Goal: Task Accomplishment & Management: Complete application form

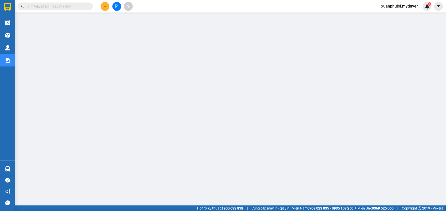
click at [101, 6] on button at bounding box center [105, 6] width 9 height 9
click at [106, 16] on div at bounding box center [107, 19] width 6 height 6
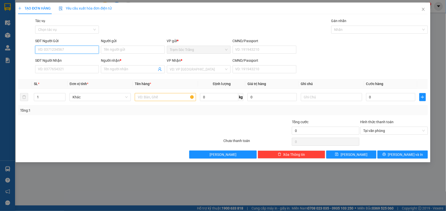
click at [66, 49] on input "SĐT Người Gửi" at bounding box center [67, 50] width 64 height 8
type input "0376175766"
click at [142, 50] on input "Người gửi" at bounding box center [133, 50] width 64 height 8
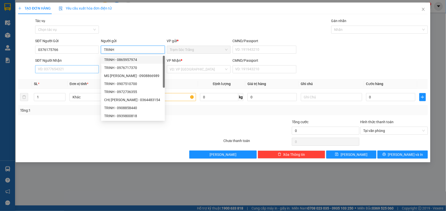
type input "TRINH"
click at [76, 73] on input "SĐT Người Nhận" at bounding box center [67, 69] width 64 height 8
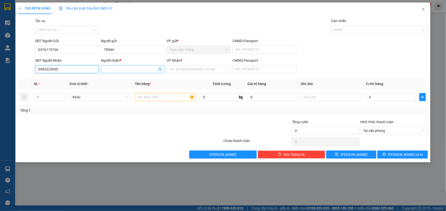
type input "0983325099"
click at [122, 69] on input "Người nhận *" at bounding box center [130, 69] width 53 height 6
type input "DẪN"
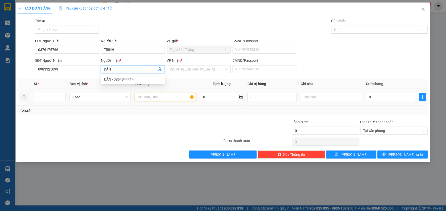
click at [160, 100] on input "text" at bounding box center [165, 97] width 61 height 8
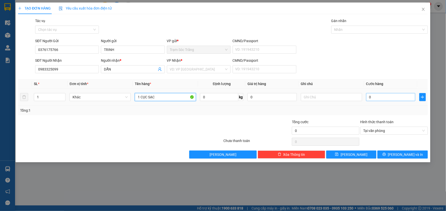
type input "1 CỤC SẠC"
click at [394, 95] on input "0" at bounding box center [390, 97] width 49 height 8
type input "2"
type input "20"
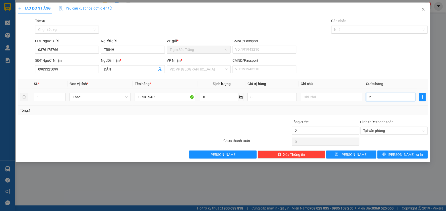
type input "20"
type input "200"
type input "2.000"
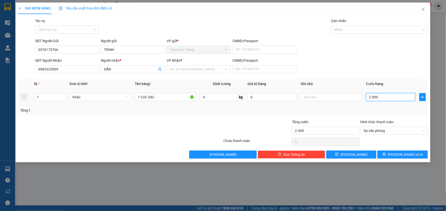
type input "20.000"
click at [386, 153] on icon "printer" at bounding box center [384, 154] width 4 height 4
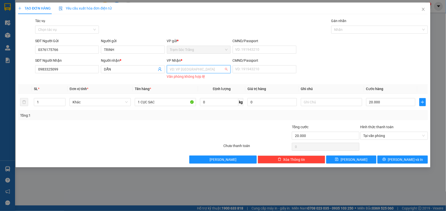
click at [201, 70] on input "search" at bounding box center [197, 69] width 54 height 8
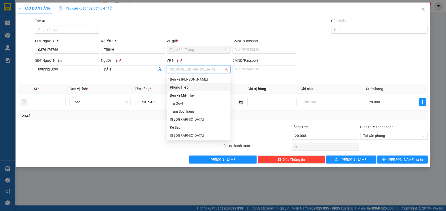
click at [193, 87] on div "Phụng Hiệp" at bounding box center [199, 88] width 58 height 6
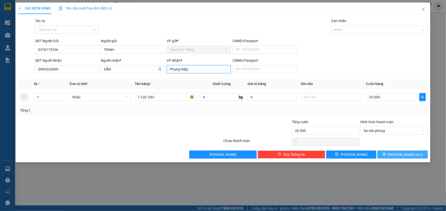
click at [409, 156] on span "[PERSON_NAME] và In" at bounding box center [405, 155] width 35 height 6
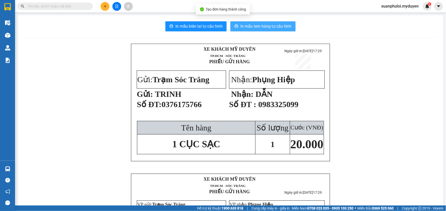
drag, startPoint x: 265, startPoint y: 26, endPoint x: 313, endPoint y: 44, distance: 51.7
click at [265, 26] on span "In mẫu tem hàng tự cấu hình" at bounding box center [265, 26] width 51 height 6
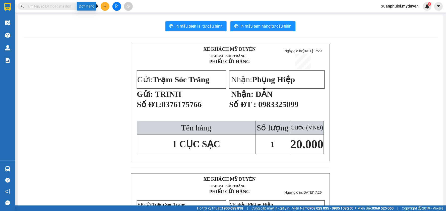
click at [106, 7] on icon "plus" at bounding box center [105, 7] width 4 height 4
click at [120, 18] on div "Tạo đơn hàng" at bounding box center [125, 19] width 22 height 6
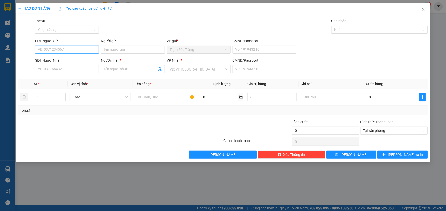
click at [51, 49] on input "SĐT Người Gửi" at bounding box center [67, 50] width 64 height 8
drag, startPoint x: 54, startPoint y: 60, endPoint x: 90, endPoint y: 55, distance: 36.4
click at [54, 60] on div "0366753707 - SỰ" at bounding box center [67, 60] width 58 height 6
type input "0366753707"
type input "SỰ"
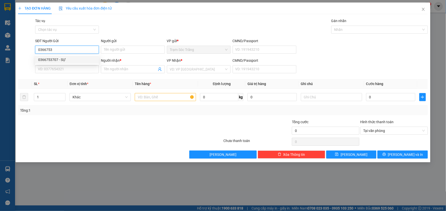
type input "0938604569"
type input "ĐƯƠNG"
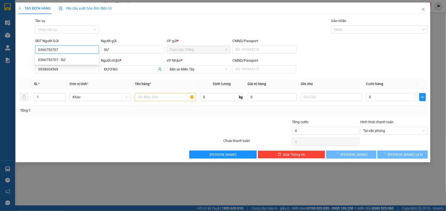
type input "50.000"
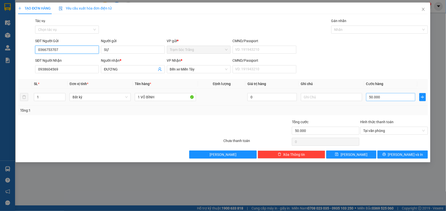
type input "0366753707"
click at [386, 99] on input "50.000" at bounding box center [390, 97] width 49 height 8
type input "1"
type input "10"
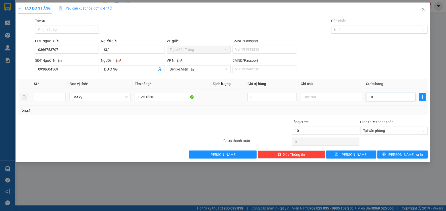
type input "100"
type input "1.000"
type input "10.000"
type input "100.000"
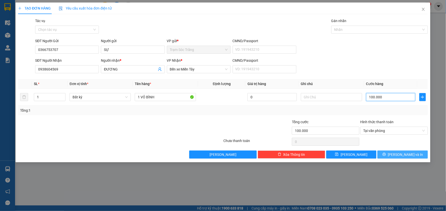
type input "100.000"
click at [400, 156] on span "[PERSON_NAME] và In" at bounding box center [405, 155] width 35 height 6
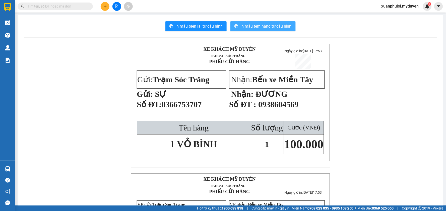
click at [264, 28] on span "In mẫu tem hàng tự cấu hình" at bounding box center [265, 26] width 51 height 6
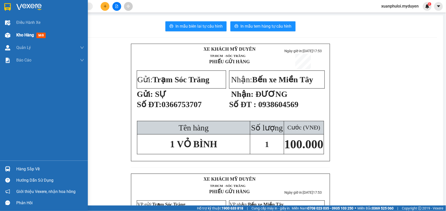
click at [19, 36] on span "Kho hàng" at bounding box center [25, 35] width 18 height 5
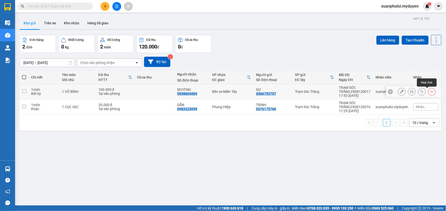
click at [430, 90] on icon at bounding box center [432, 92] width 4 height 4
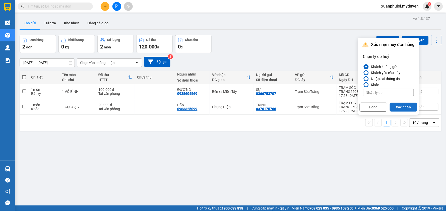
click at [399, 104] on button "Xác nhận" at bounding box center [403, 107] width 28 height 9
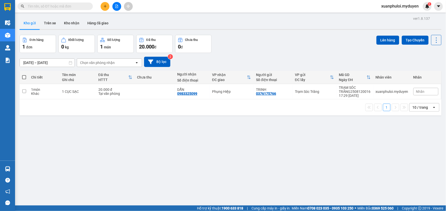
click at [106, 9] on button at bounding box center [105, 6] width 9 height 9
click at [122, 22] on div "Tạo đơn hàng" at bounding box center [123, 19] width 38 height 10
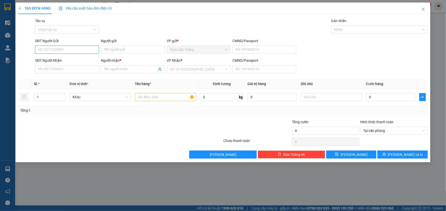
click at [76, 49] on input "SĐT Người Gửi" at bounding box center [67, 50] width 64 height 8
click at [77, 58] on div "0366753707 - SỰ" at bounding box center [67, 60] width 58 height 6
type input "0366753707"
type input "SỰ"
type input "0938604569"
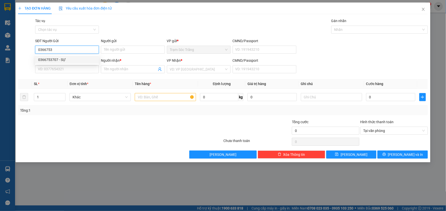
type input "ĐƯƠNG"
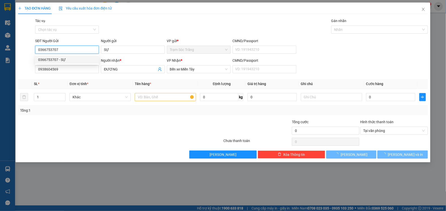
type input "50.000"
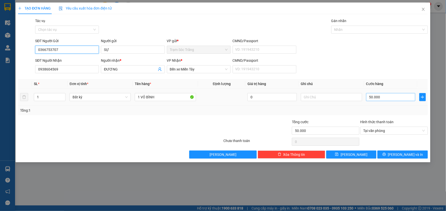
type input "0366753707"
click at [374, 99] on input "50.000" at bounding box center [390, 97] width 49 height 8
click at [384, 153] on button "[PERSON_NAME] và In" at bounding box center [402, 154] width 50 height 8
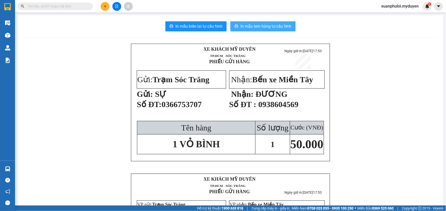
click at [272, 28] on span "In mẫu tem hàng tự cấu hình" at bounding box center [265, 26] width 51 height 6
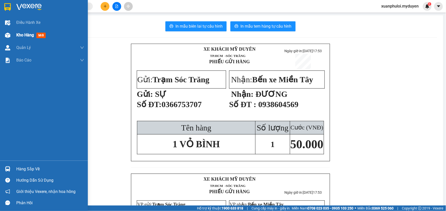
click at [17, 36] on span "Kho hàng" at bounding box center [25, 35] width 18 height 5
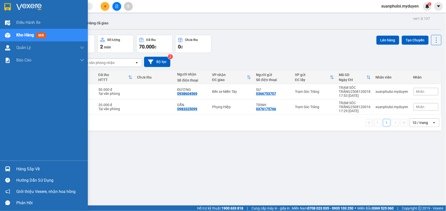
click at [20, 36] on span "Kho hàng" at bounding box center [25, 35] width 18 height 5
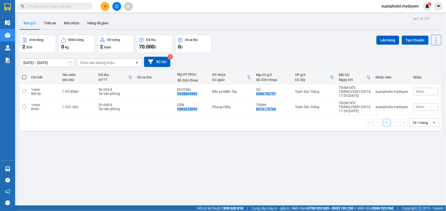
drag, startPoint x: 104, startPoint y: 5, endPoint x: 107, endPoint y: 10, distance: 5.7
click at [106, 5] on icon "plus" at bounding box center [105, 7] width 4 height 4
click at [128, 17] on div "Tạo đơn hàng" at bounding box center [125, 19] width 22 height 6
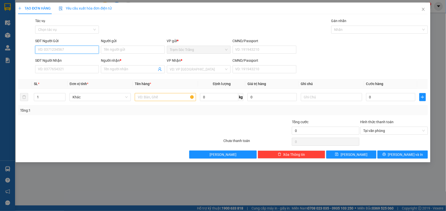
click at [71, 53] on input "SĐT Người Gửi" at bounding box center [67, 50] width 64 height 8
click at [80, 58] on div "0938066691 - [PERSON_NAME]" at bounding box center [67, 60] width 58 height 6
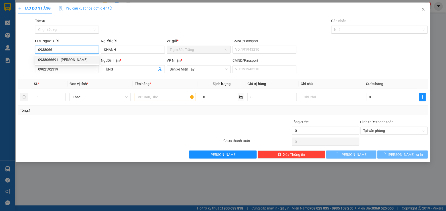
type input "0938066691"
type input "KHÁNH"
type input "0982592319"
type input "TÙNG"
type input "40.000"
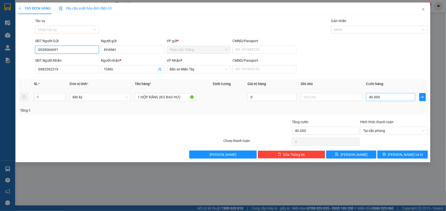
type input "0938066691"
click at [384, 97] on input "40.000" at bounding box center [390, 97] width 49 height 8
type input "6"
type input "0"
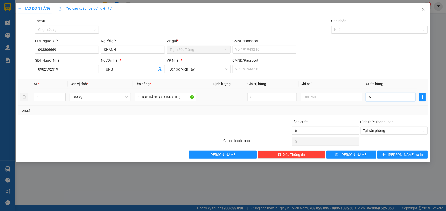
type input "0"
type input "3"
type input "03"
type input "30"
type input "030"
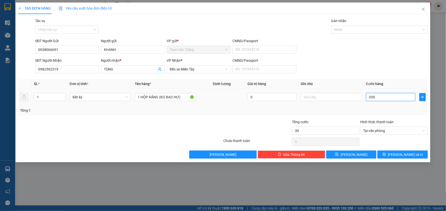
type input "3"
type input "0"
type input "30"
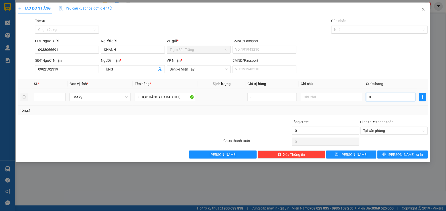
type input "30"
type input "300"
type input "3.000"
type input "30.000"
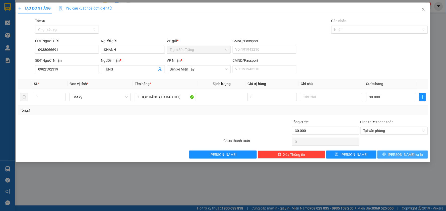
click at [392, 155] on button "[PERSON_NAME] và In" at bounding box center [402, 154] width 50 height 8
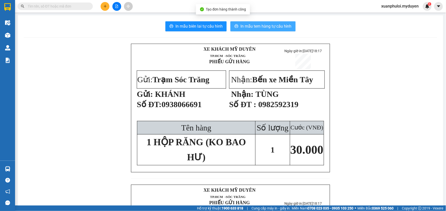
click at [262, 27] on span "In mẫu tem hàng tự cấu hình" at bounding box center [265, 26] width 51 height 6
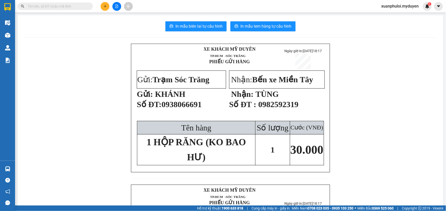
click at [101, 8] on button at bounding box center [105, 6] width 9 height 9
click at [112, 18] on div "Tạo đơn hàng" at bounding box center [123, 19] width 38 height 10
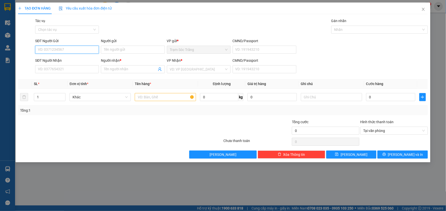
click at [70, 51] on input "SĐT Người Gửi" at bounding box center [67, 50] width 64 height 8
click at [74, 60] on div "0977253878 - CHỊ HẰNG" at bounding box center [67, 60] width 58 height 6
type input "0977253878"
type input "CHỊ HẰNG"
type input "0379498394"
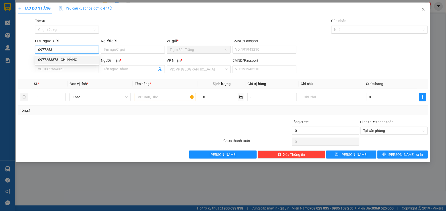
type input "TIẾN"
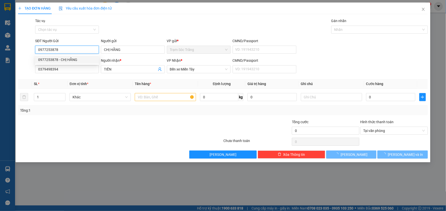
type input "100.000"
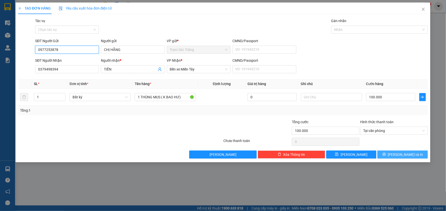
type input "0977253878"
click at [390, 153] on button "[PERSON_NAME] và In" at bounding box center [402, 154] width 50 height 8
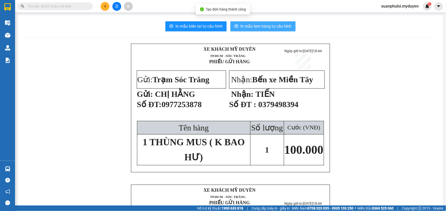
click at [241, 25] on span "In mẫu tem hàng tự cấu hình" at bounding box center [265, 26] width 51 height 6
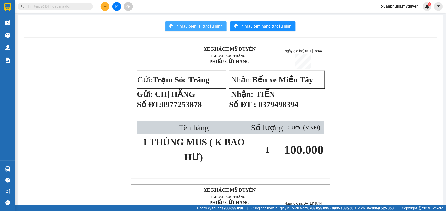
click at [189, 27] on span "In mẫu biên lai tự cấu hình" at bounding box center [198, 26] width 47 height 6
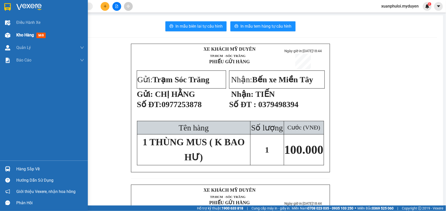
click at [33, 35] on span "Kho hàng" at bounding box center [25, 35] width 18 height 5
